Goal: Information Seeking & Learning: Learn about a topic

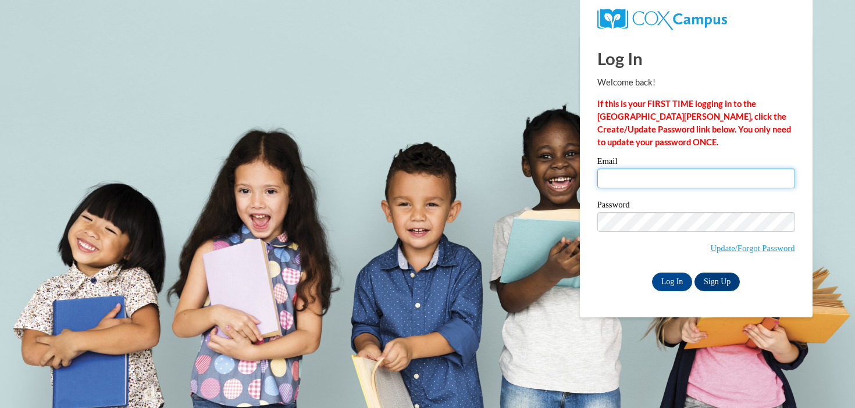
click at [643, 182] on input "Email" at bounding box center [697, 179] width 198 height 20
type input "mhanson@mtsd.k12.wi.us"
click at [652, 273] on input "Log In" at bounding box center [672, 282] width 41 height 19
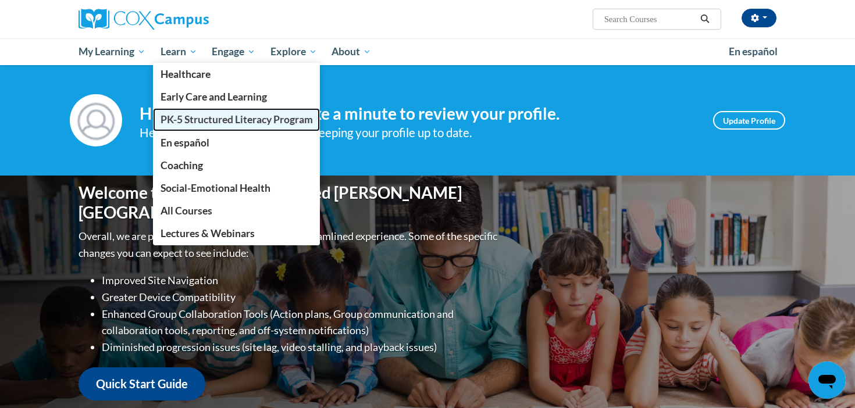
click at [204, 117] on span "PK-5 Structured Literacy Program" at bounding box center [237, 119] width 152 height 12
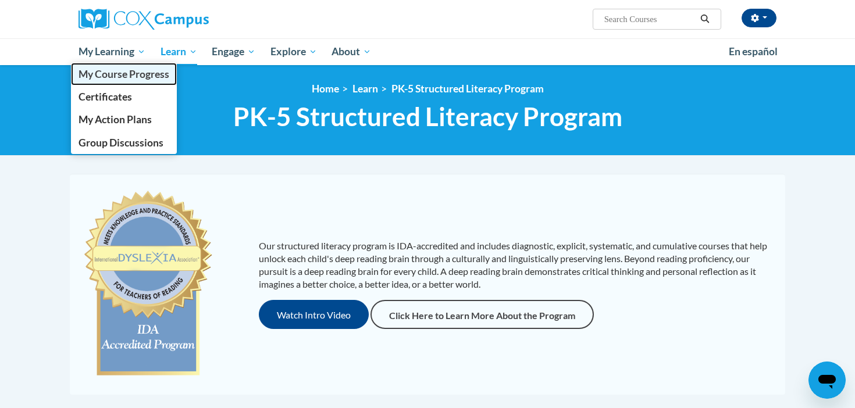
click at [126, 77] on span "My Course Progress" at bounding box center [124, 74] width 91 height 12
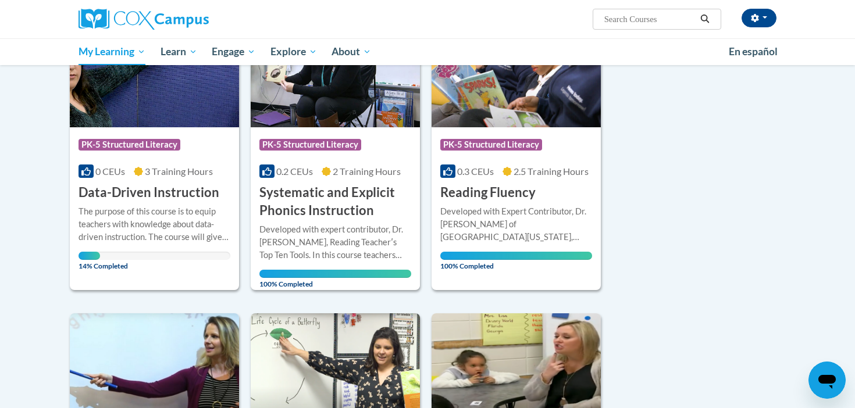
scroll to position [211, 0]
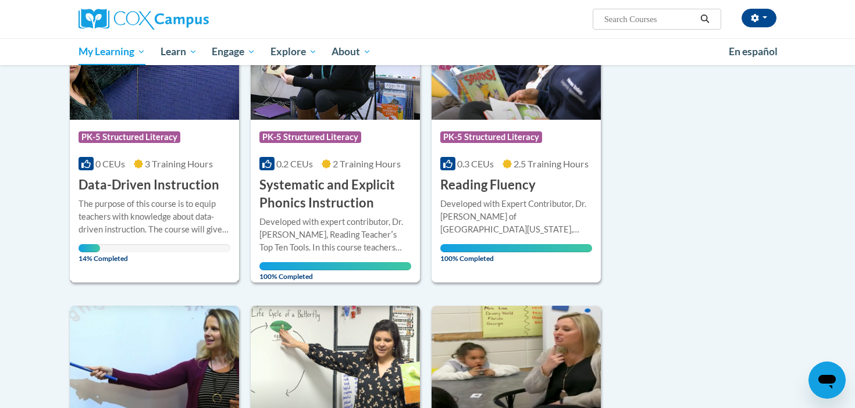
click at [155, 232] on div "The purpose of this course is to equip teachers with knowledge about data-drive…" at bounding box center [155, 217] width 152 height 38
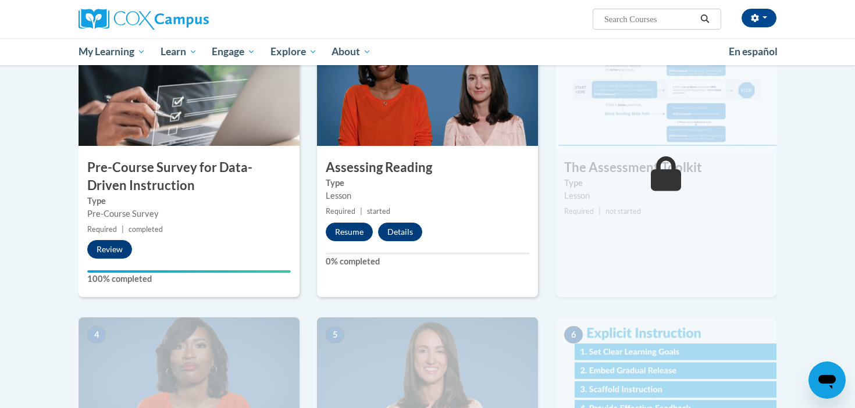
scroll to position [289, 0]
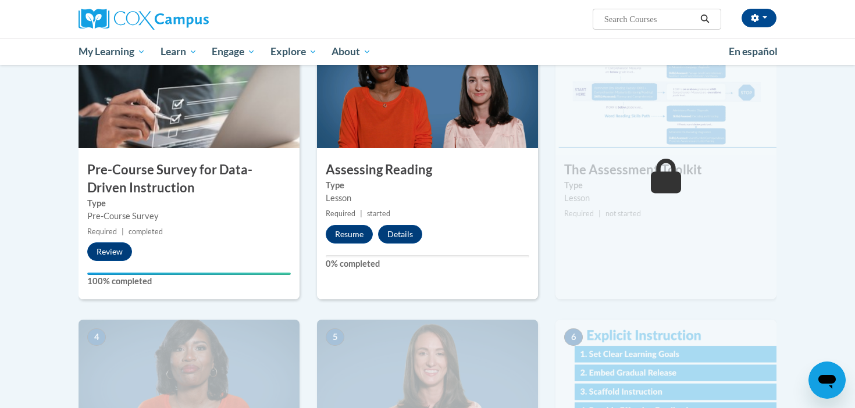
click at [485, 129] on img at bounding box center [427, 90] width 221 height 116
click at [369, 193] on div "Lesson" at bounding box center [428, 198] width 204 height 13
click at [360, 230] on button "Resume" at bounding box center [349, 234] width 47 height 19
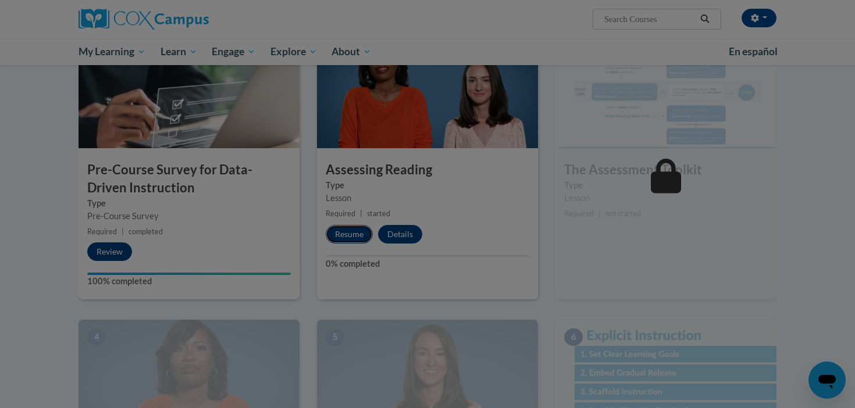
scroll to position [0, 0]
